Goal: Task Accomplishment & Management: Manage account settings

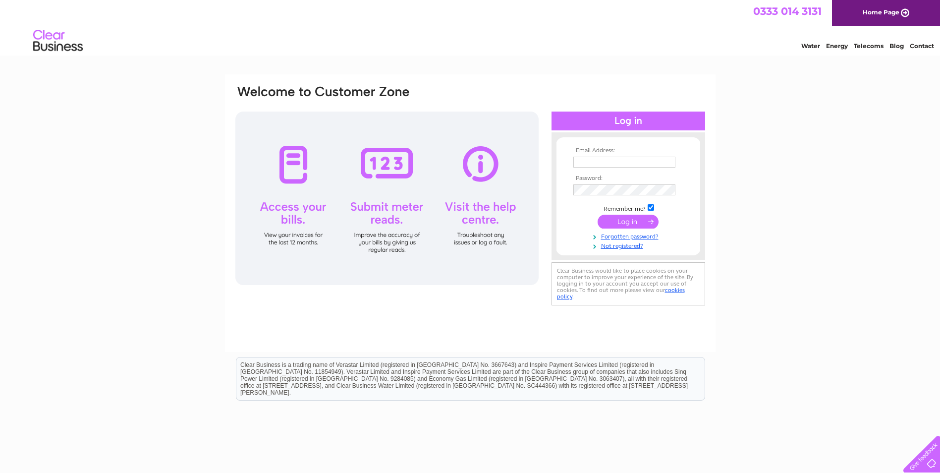
type input "lauracraddock@ashmole.co.uk"
click at [618, 220] on input "submit" at bounding box center [628, 222] width 61 height 14
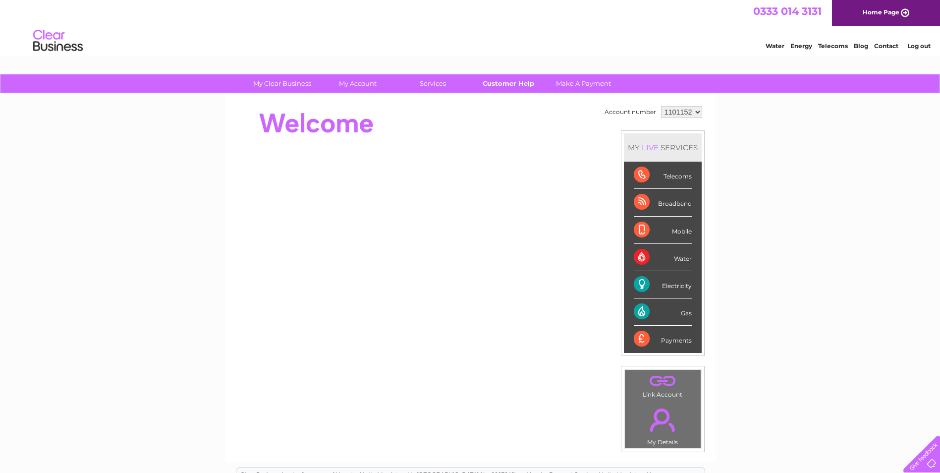
click at [524, 81] on link "Customer Help" at bounding box center [508, 83] width 82 height 18
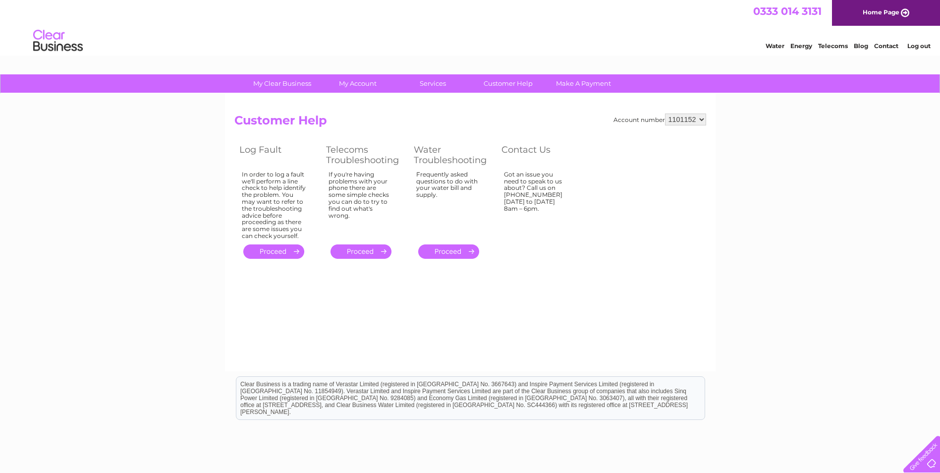
click at [802, 45] on link "Energy" at bounding box center [802, 45] width 22 height 7
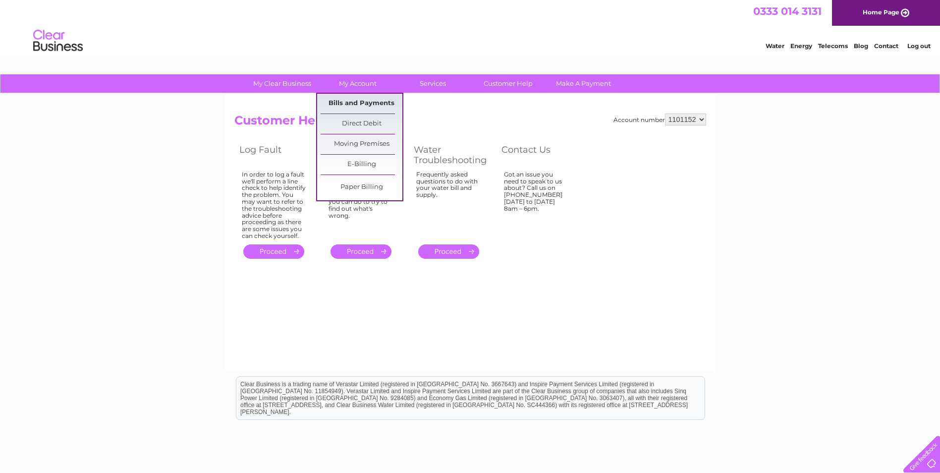
click at [365, 98] on link "Bills and Payments" at bounding box center [362, 104] width 82 height 20
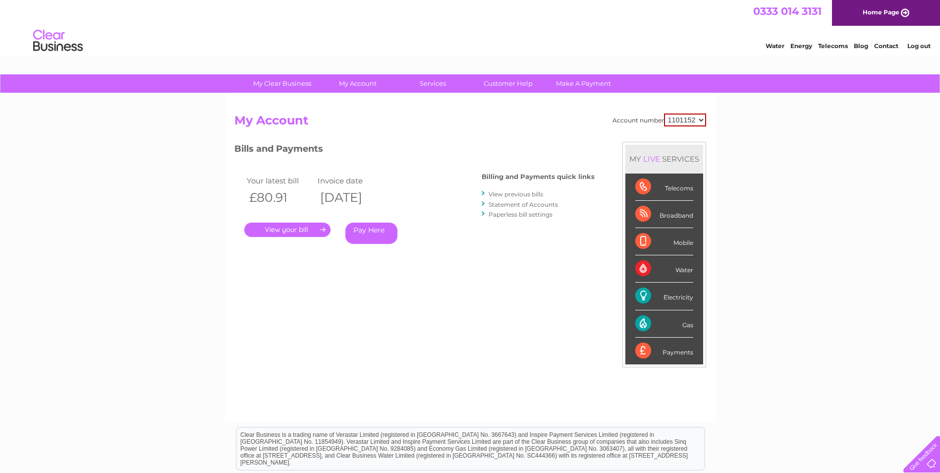
click at [310, 232] on link "." at bounding box center [287, 230] width 86 height 14
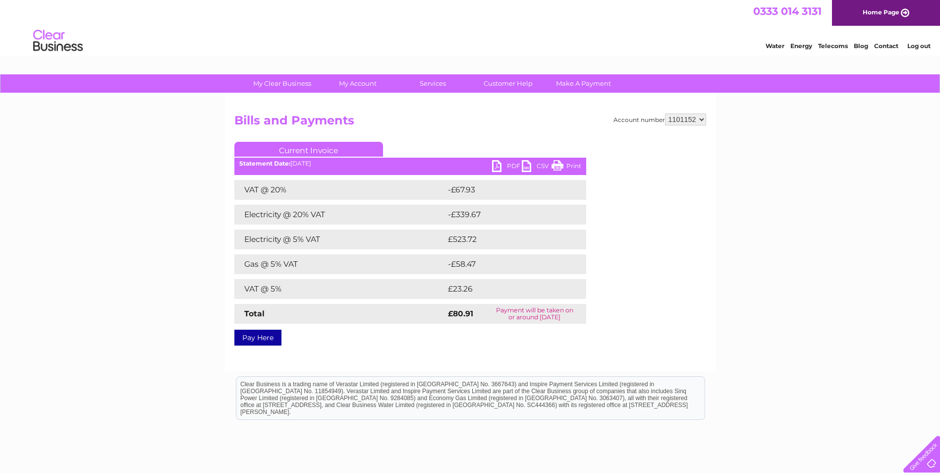
click at [501, 166] on link "PDF" at bounding box center [507, 167] width 30 height 14
